Goal: Task Accomplishment & Management: Use online tool/utility

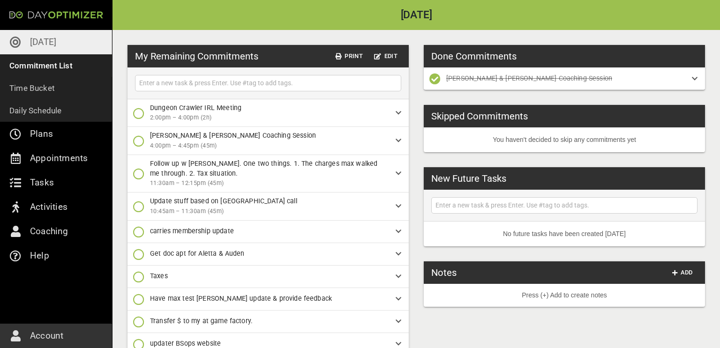
click at [138, 206] on icon "button" at bounding box center [138, 206] width 11 height 11
click at [141, 248] on icon "button" at bounding box center [138, 245] width 11 height 11
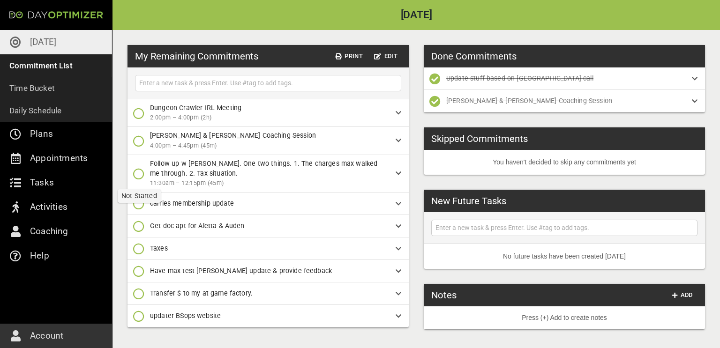
click at [139, 175] on icon "button" at bounding box center [138, 173] width 11 height 11
click at [140, 212] on icon "button" at bounding box center [138, 212] width 11 height 11
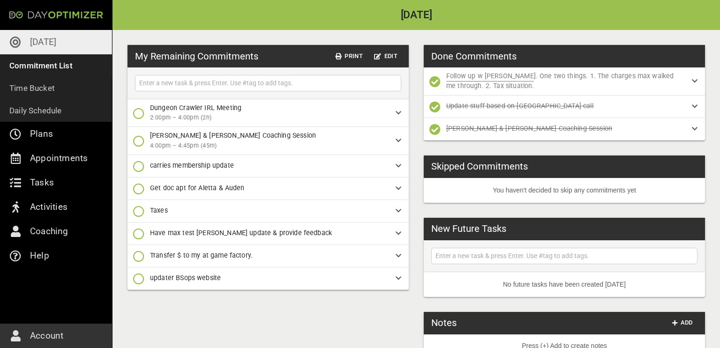
click at [142, 112] on icon "button" at bounding box center [138, 113] width 11 height 11
click at [138, 150] on icon "button" at bounding box center [138, 152] width 11 height 11
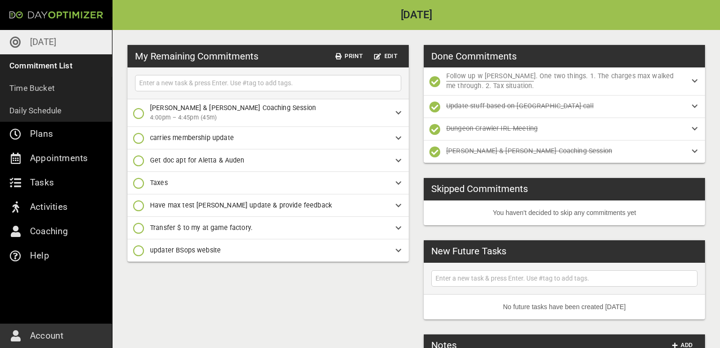
click at [138, 115] on icon "button" at bounding box center [138, 113] width 11 height 11
click at [136, 155] on icon "button" at bounding box center [138, 152] width 11 height 11
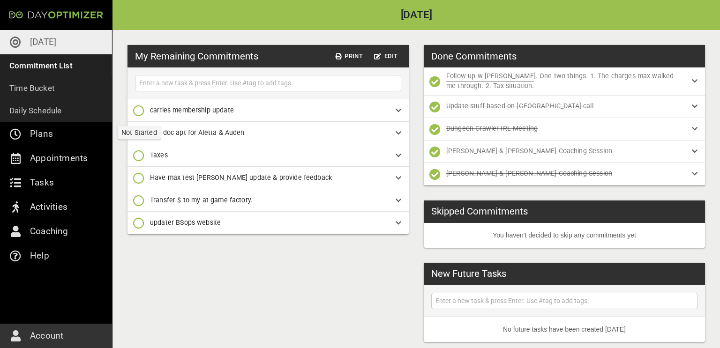
click at [138, 114] on icon "button" at bounding box center [138, 110] width 11 height 11
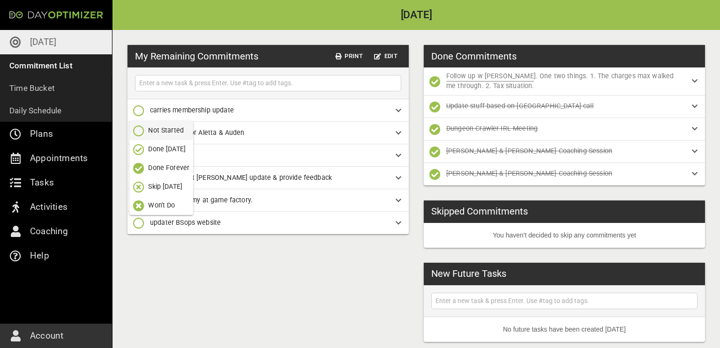
click at [139, 167] on icon "button" at bounding box center [138, 168] width 11 height 11
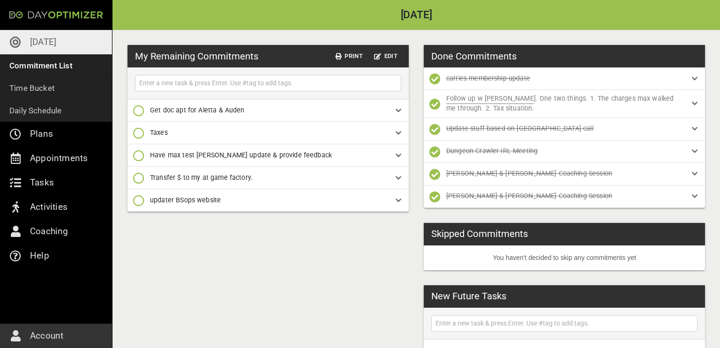
click at [138, 201] on icon "button" at bounding box center [138, 200] width 11 height 11
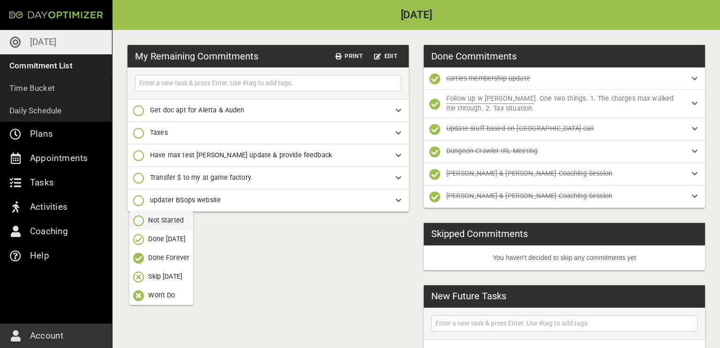
click at [137, 240] on icon "button" at bounding box center [138, 239] width 11 height 11
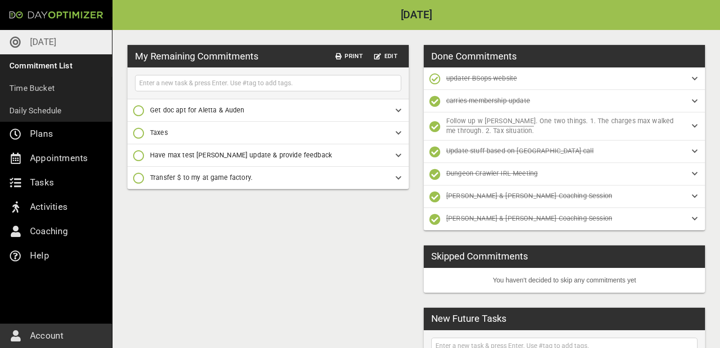
click at [141, 178] on icon "button" at bounding box center [138, 178] width 11 height 11
click at [141, 233] on icon "button" at bounding box center [138, 235] width 11 height 11
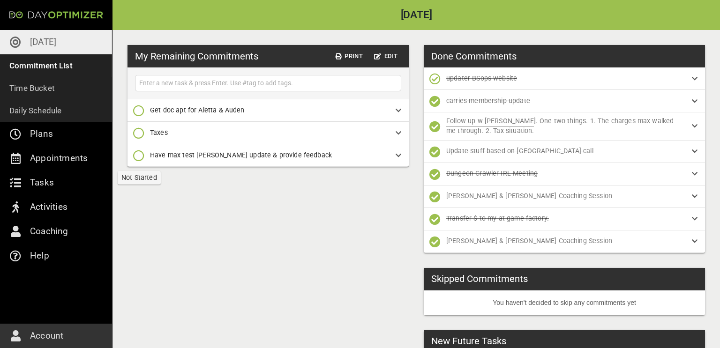
click at [137, 159] on icon "button" at bounding box center [138, 155] width 11 height 11
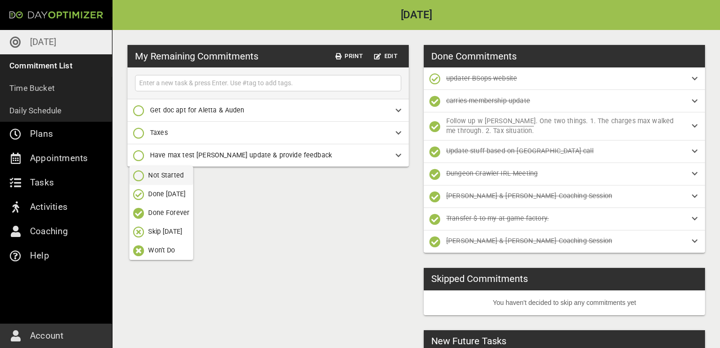
click at [136, 210] on icon "button" at bounding box center [138, 213] width 11 height 11
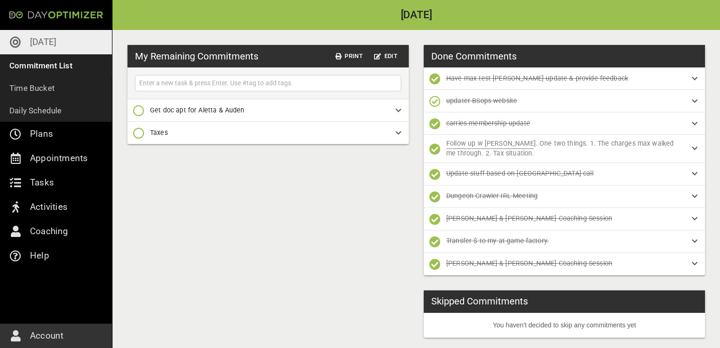
click at [140, 132] on icon "button" at bounding box center [138, 133] width 11 height 11
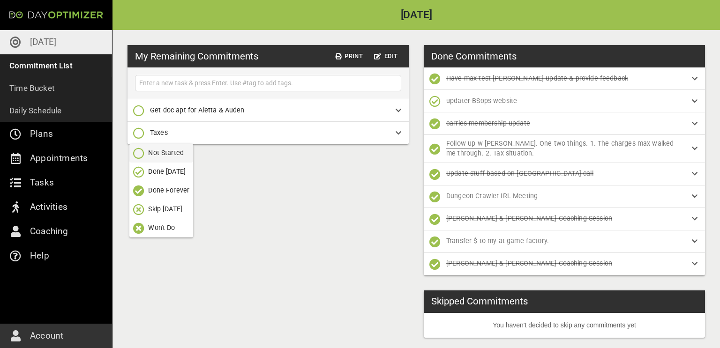
click at [139, 170] on icon "button" at bounding box center [138, 171] width 11 height 11
